Goal: Information Seeking & Learning: Learn about a topic

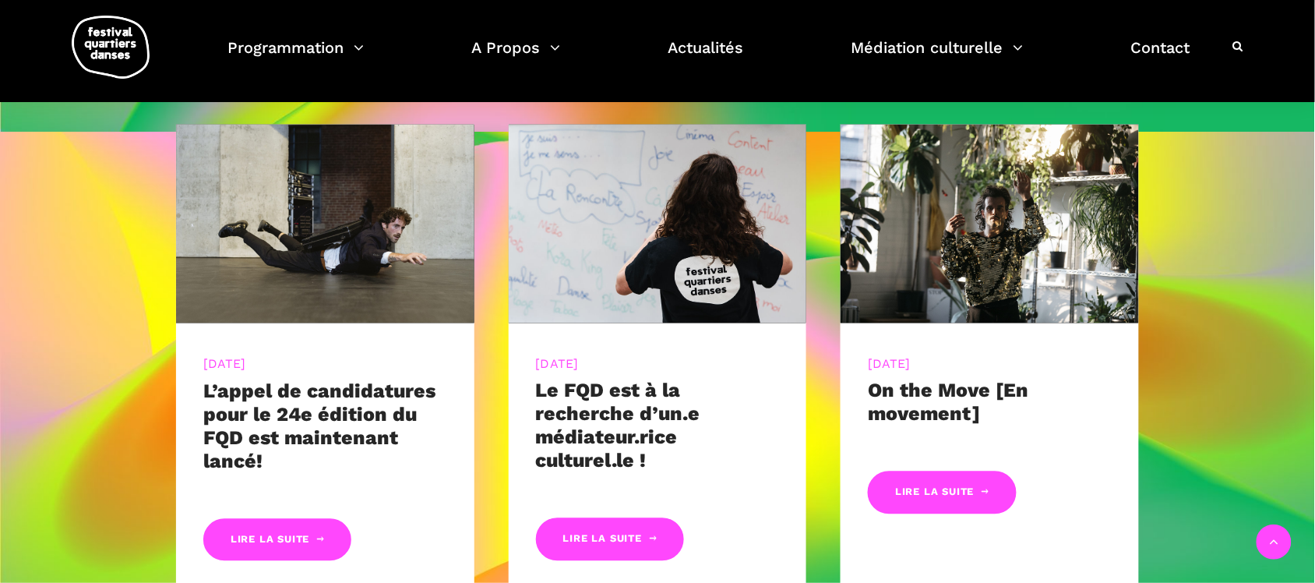
scroll to position [779, 0]
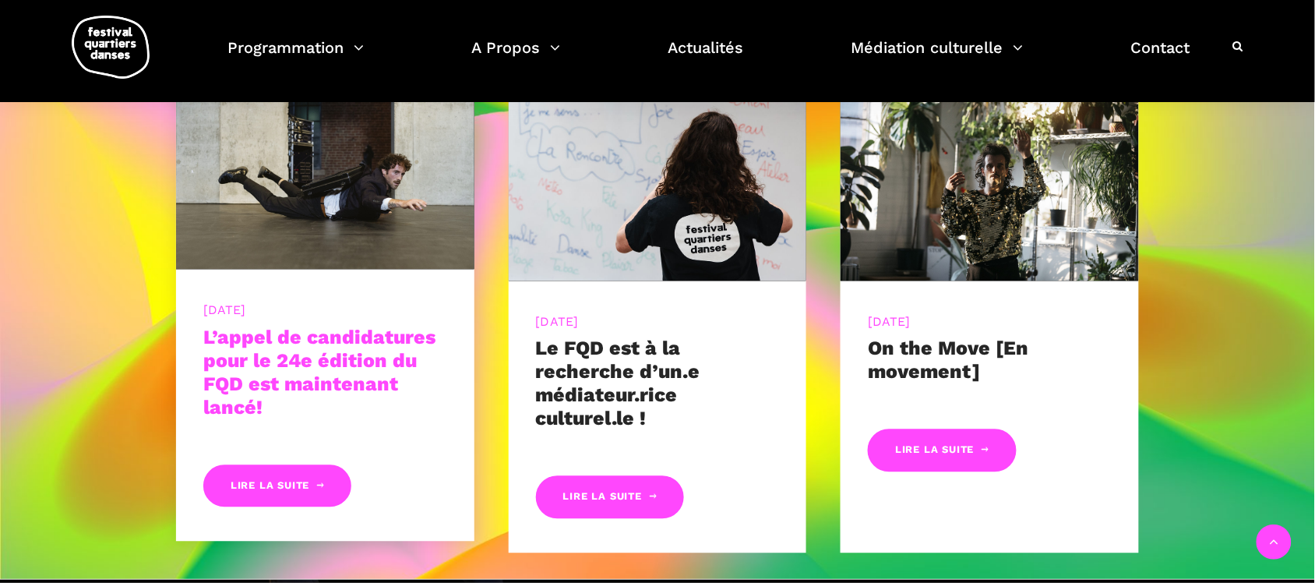
click at [235, 392] on link "L’appel de candidatures pour le 24e édition du FQD est maintenant lancé!" at bounding box center [319, 372] width 232 height 93
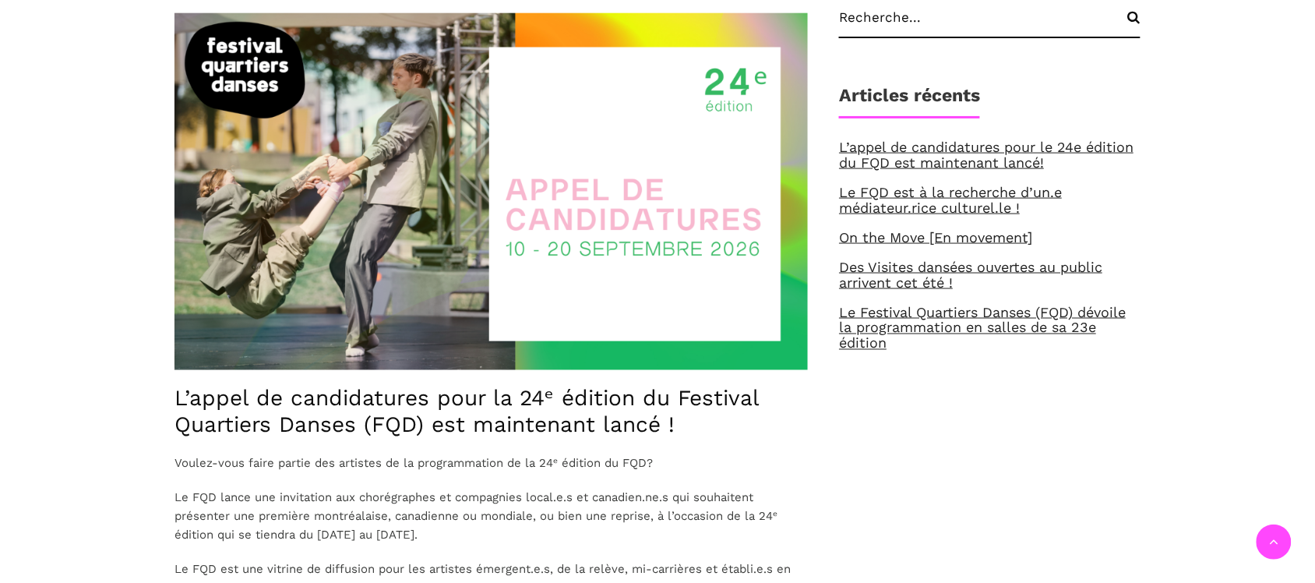
scroll to position [584, 0]
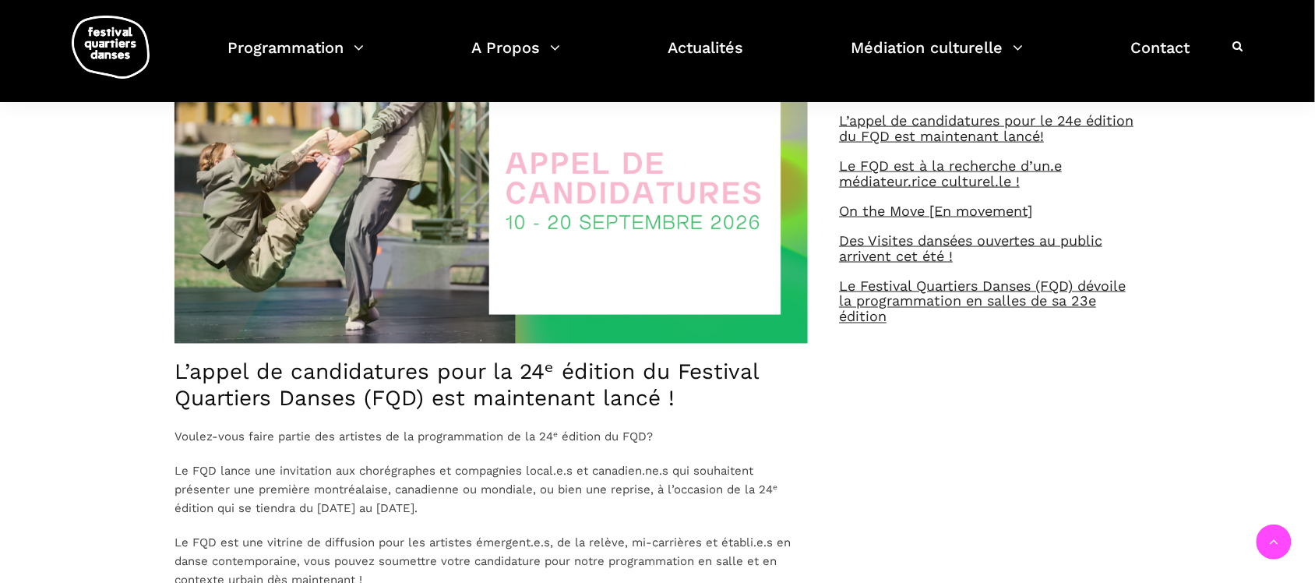
click at [562, 372] on h4 "L’appel de candidatures pour la 24ᵉ édition du Festival Quartiers Danses (FQD) …" at bounding box center [490, 385] width 633 height 52
click at [558, 279] on img at bounding box center [490, 165] width 633 height 357
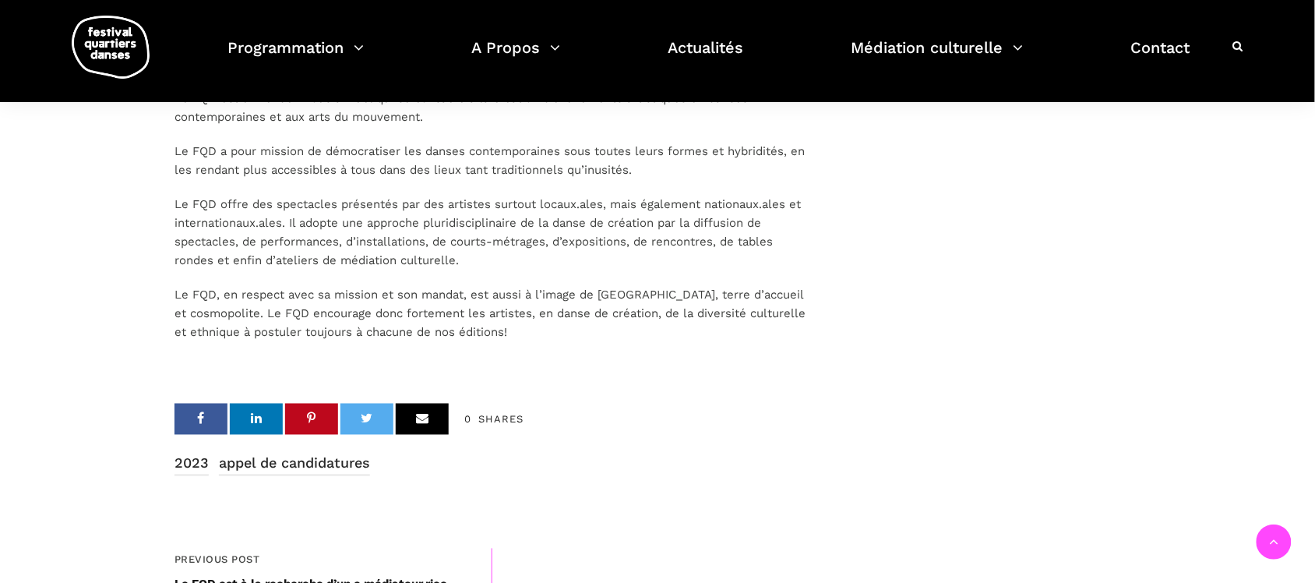
scroll to position [2239, 0]
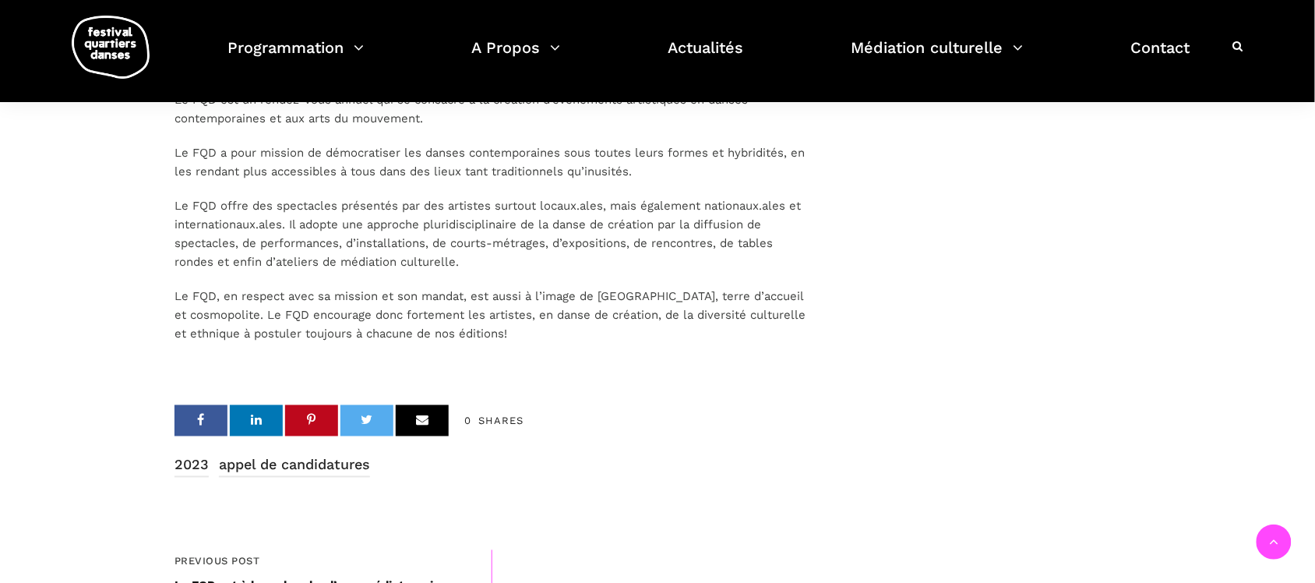
click at [298, 327] on p "Le FQD, en respect avec sa mission et son mandat, est aussi à l’image de Montré…" at bounding box center [490, 315] width 633 height 56
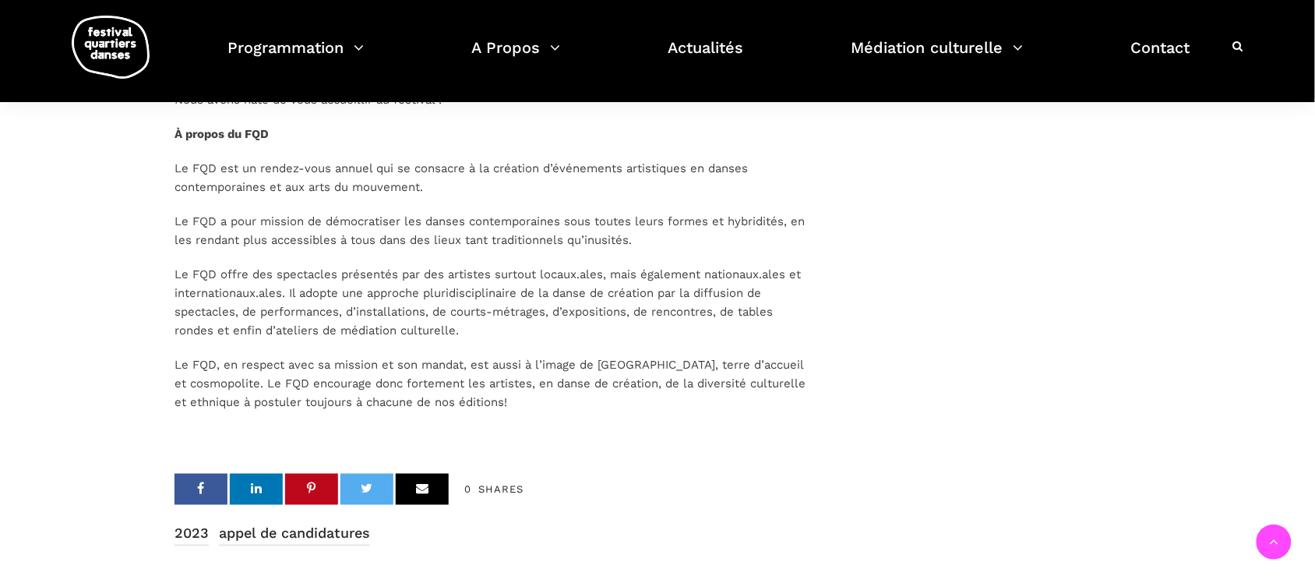
scroll to position [2142, 0]
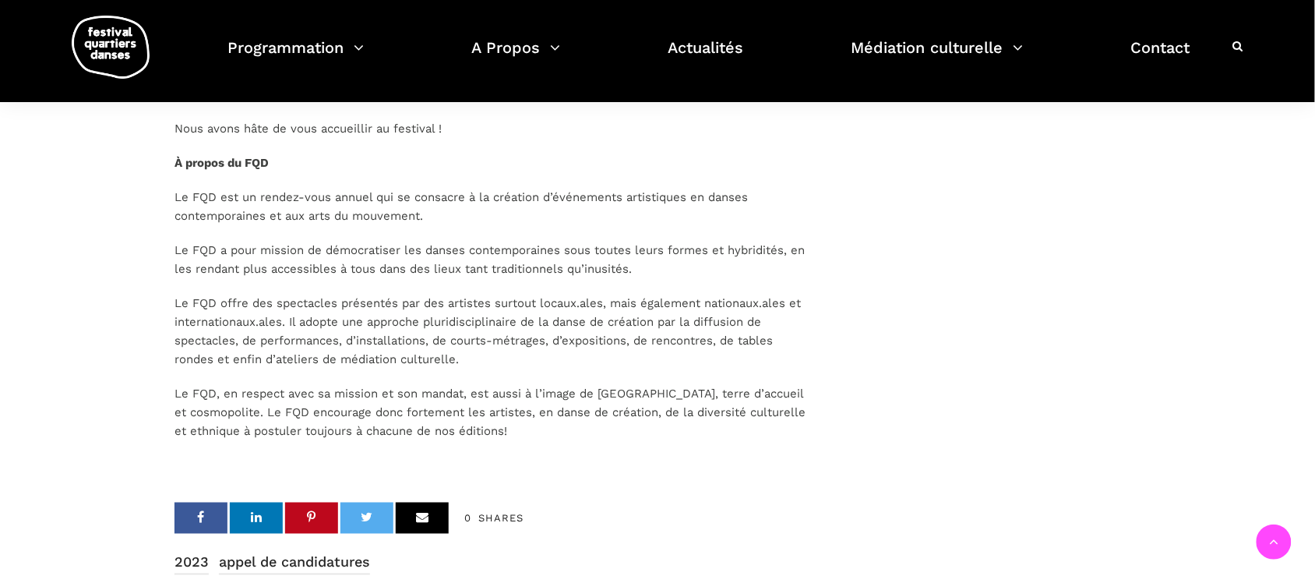
click at [414, 358] on span "Le FQD offre des spectacles présentés par des artistes surtout locaux.ales, mai…" at bounding box center [487, 331] width 626 height 70
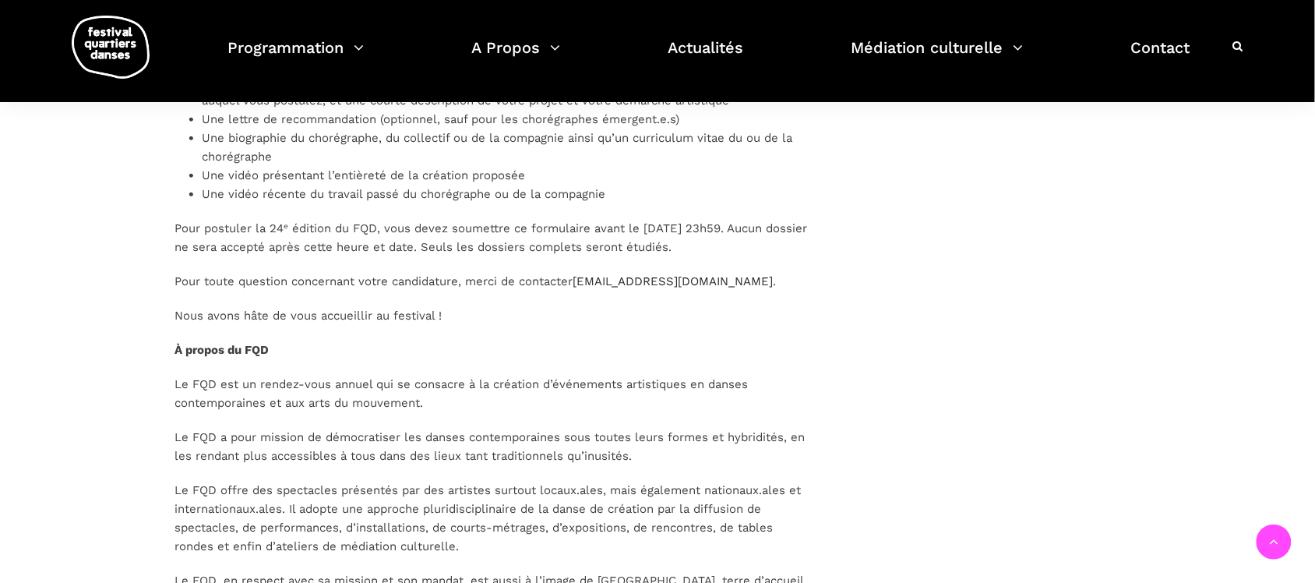
scroll to position [1947, 0]
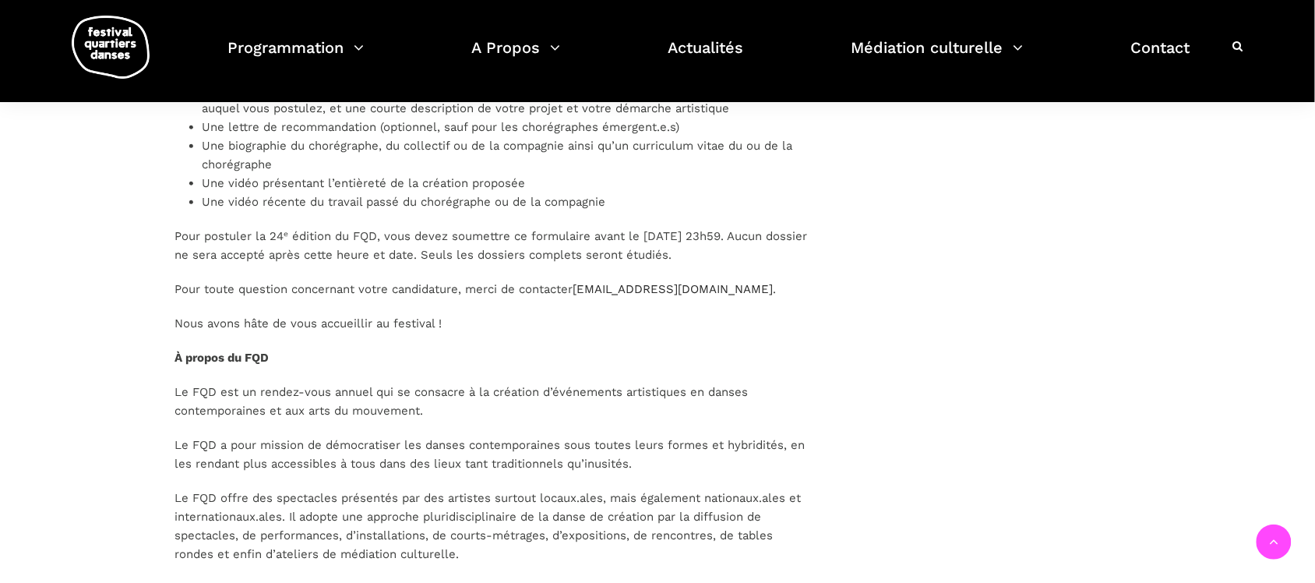
click at [248, 246] on p "Pour postuler la 24ᵉ édition du FQD, vous devez soumettre ce formulaire avant l…" at bounding box center [490, 245] width 633 height 37
click at [418, 231] on p "Pour postuler la 24ᵉ édition du FQD, vous devez soumettre ce formulaire avant l…" at bounding box center [490, 245] width 633 height 37
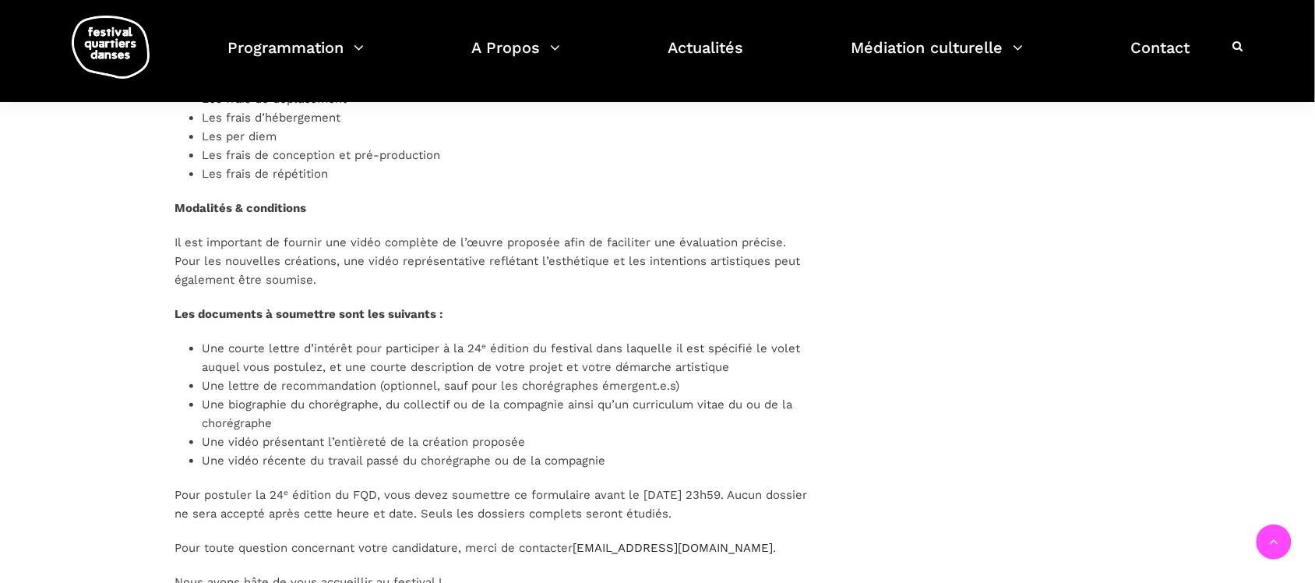
scroll to position [1655, 0]
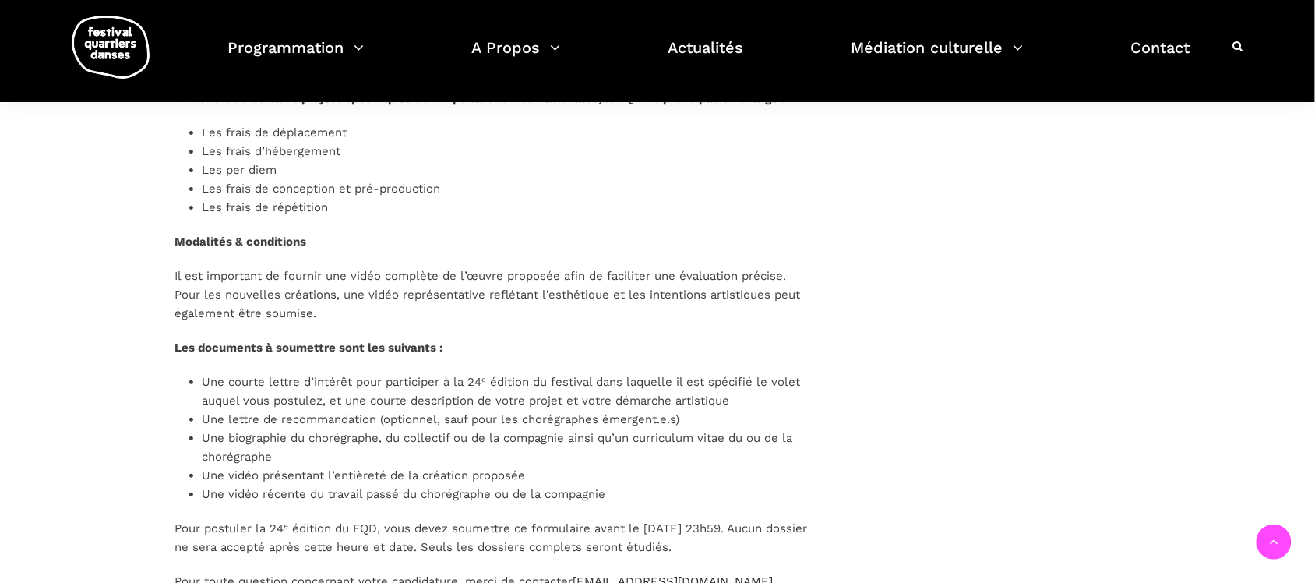
click at [541, 429] on li "Une biographie du chorégraphe, du collectif ou de la compagnie ainsi qu’un curr…" at bounding box center [505, 446] width 606 height 37
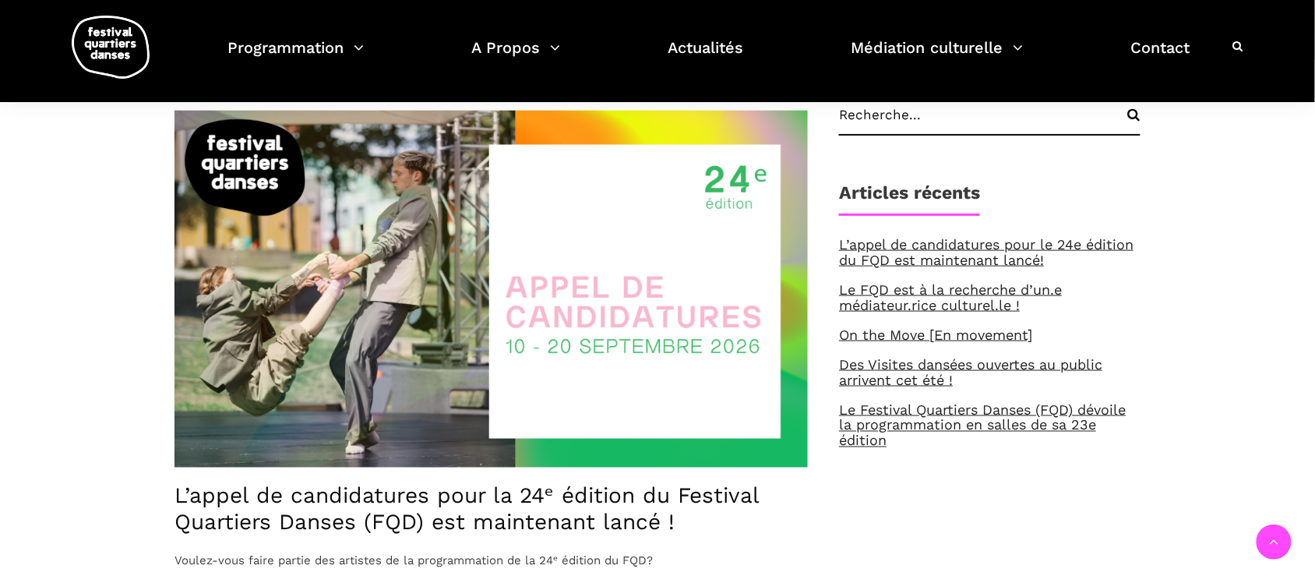
scroll to position [292, 0]
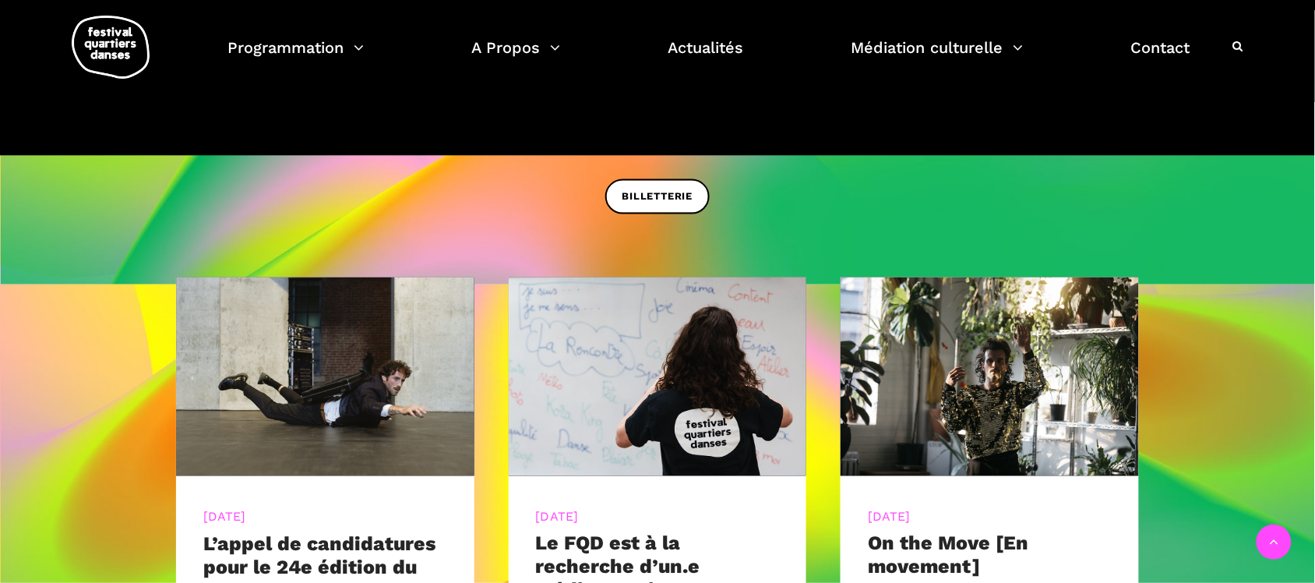
scroll to position [779, 0]
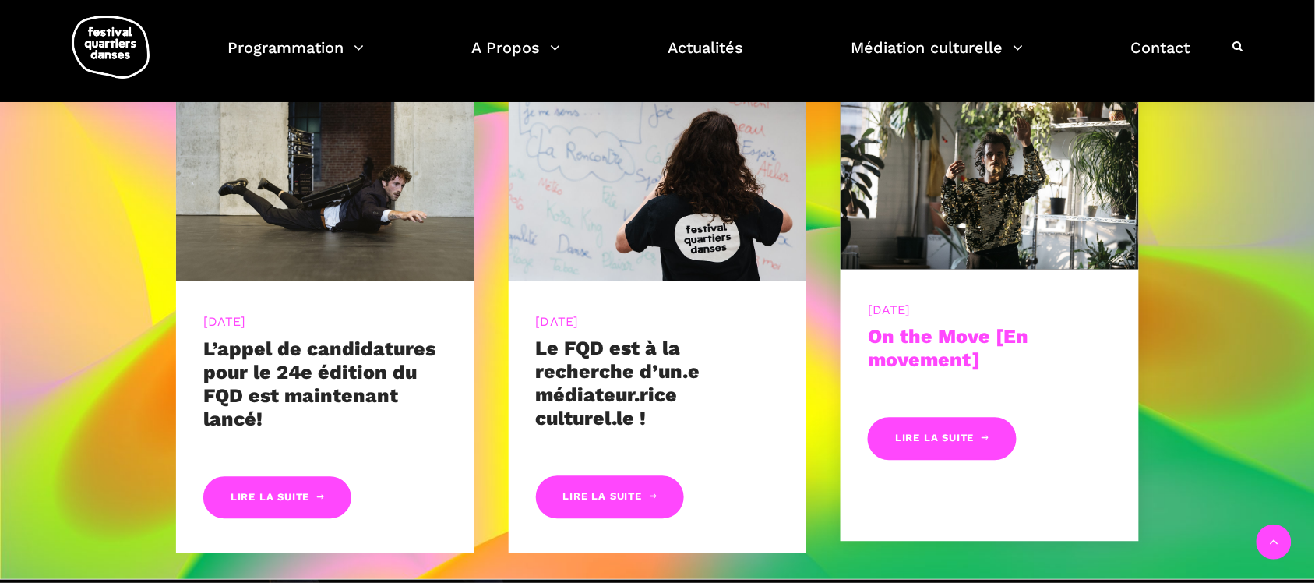
click at [970, 340] on link "On the Move [En movement]" at bounding box center [948, 349] width 160 height 46
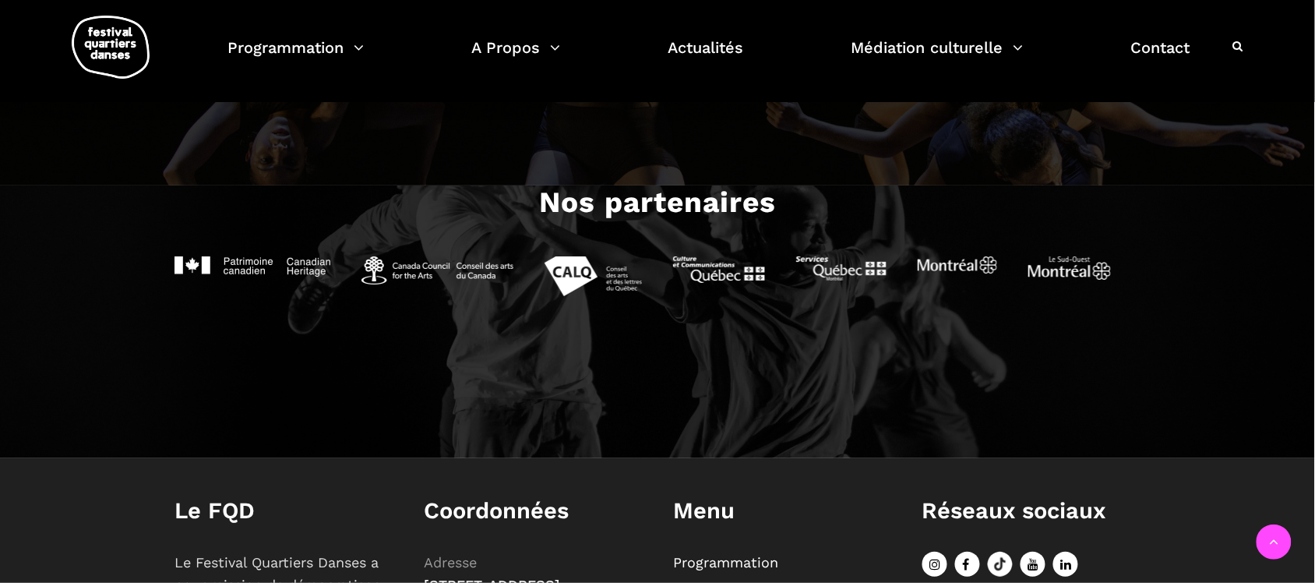
scroll to position [1655, 0]
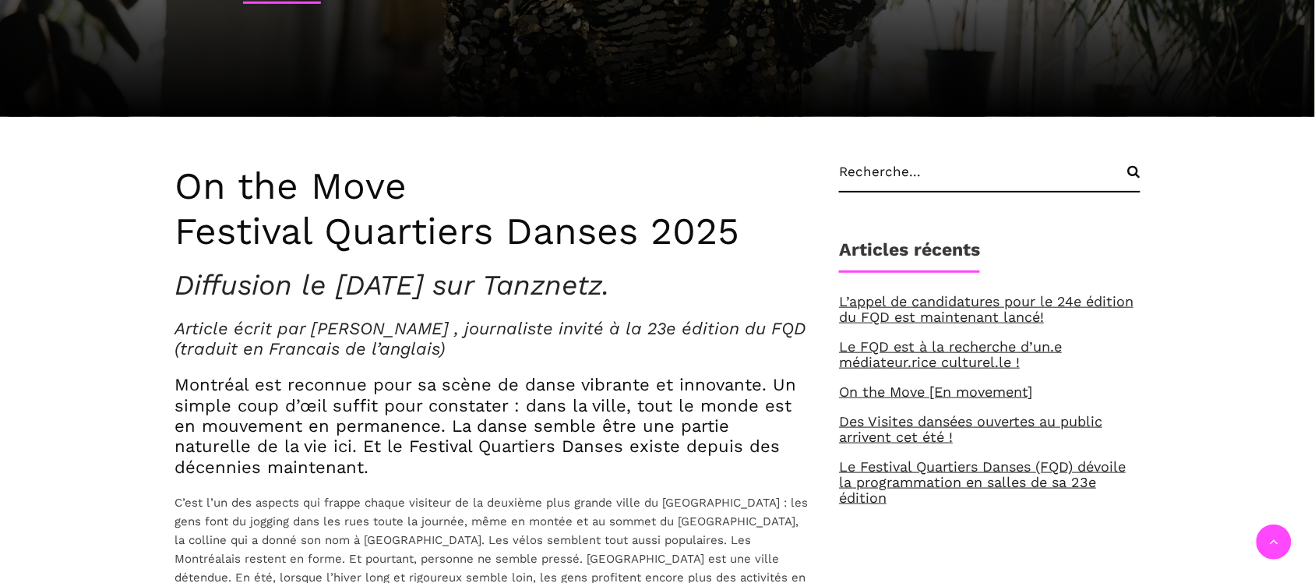
scroll to position [292, 0]
